Goal: Transaction & Acquisition: Purchase product/service

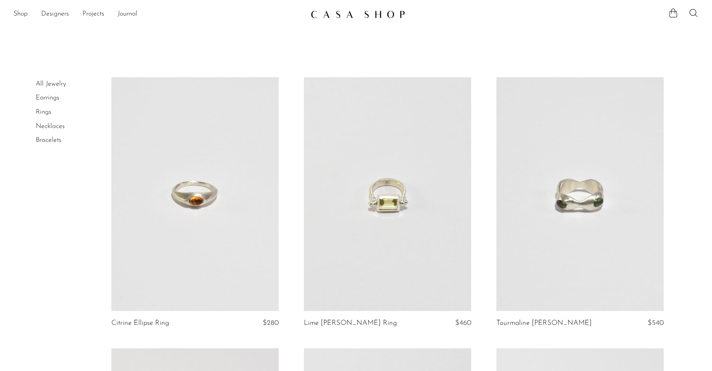
scroll to position [3077, 0]
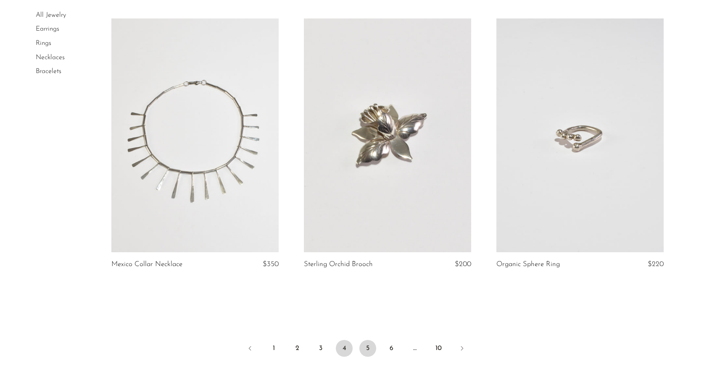
click at [368, 340] on link "5" at bounding box center [367, 348] width 17 height 17
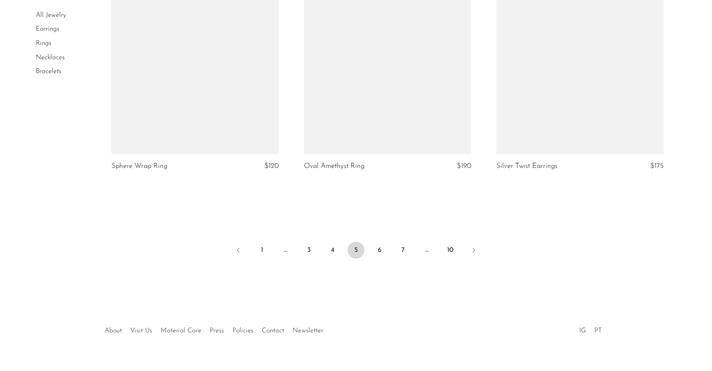
scroll to position [3158, 0]
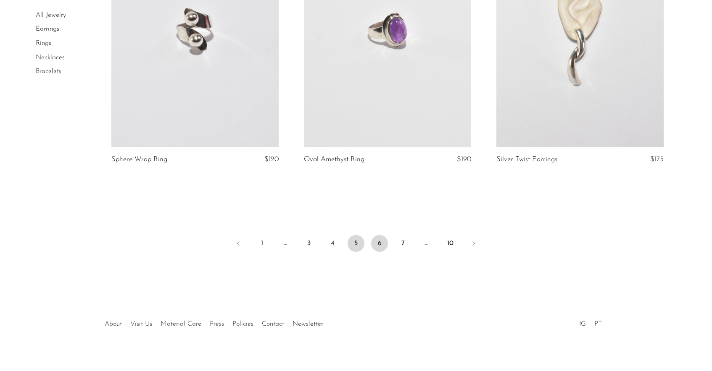
click at [377, 242] on link "6" at bounding box center [379, 243] width 17 height 17
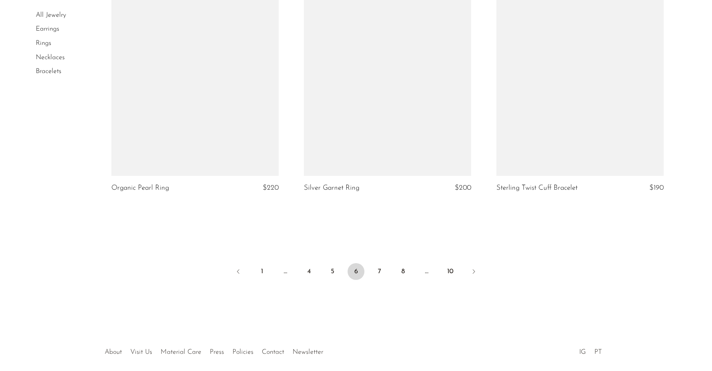
scroll to position [3157, 0]
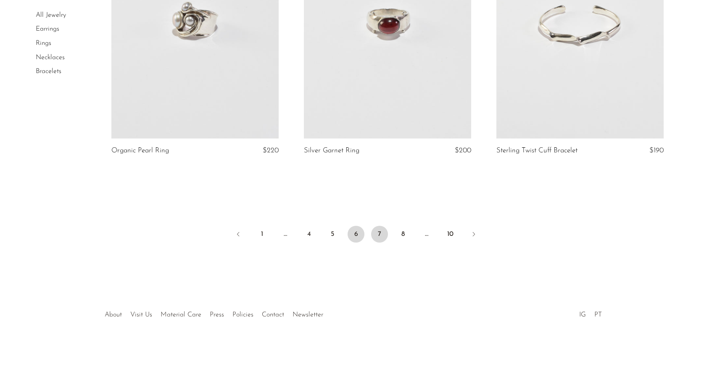
click at [381, 234] on link "7" at bounding box center [379, 234] width 17 height 17
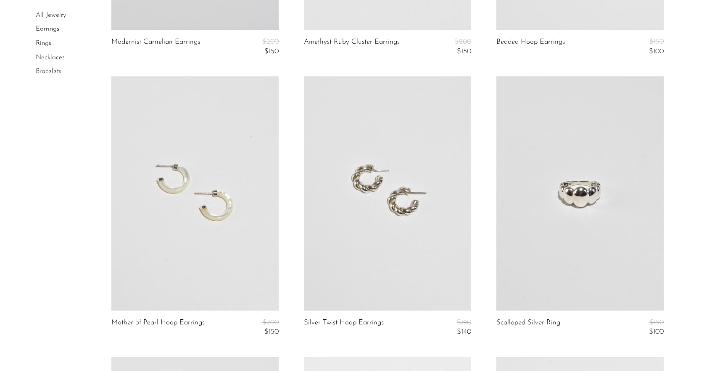
scroll to position [868, 0]
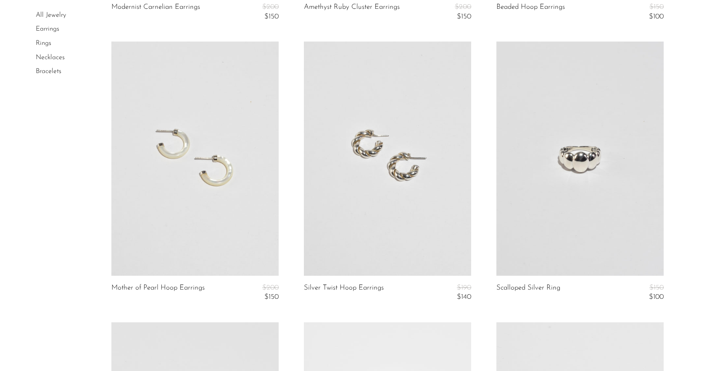
click at [246, 215] on link at bounding box center [194, 159] width 167 height 234
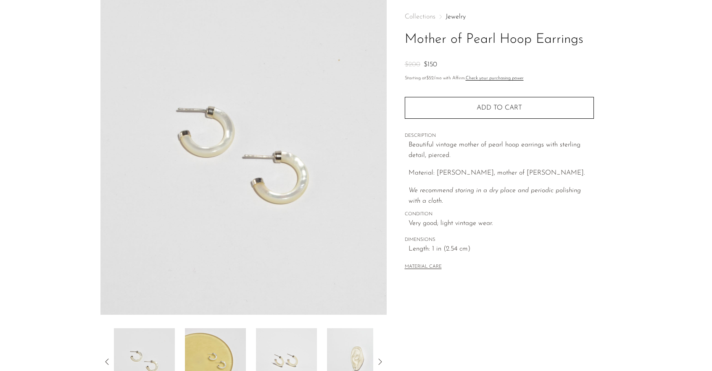
scroll to position [74, 0]
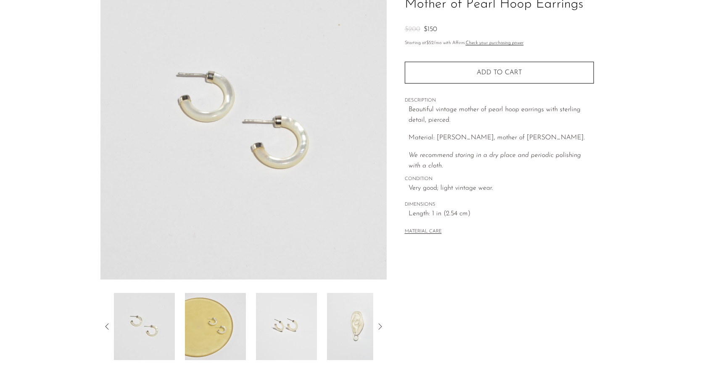
click at [347, 321] on img at bounding box center [357, 326] width 61 height 67
